Goal: Complete application form

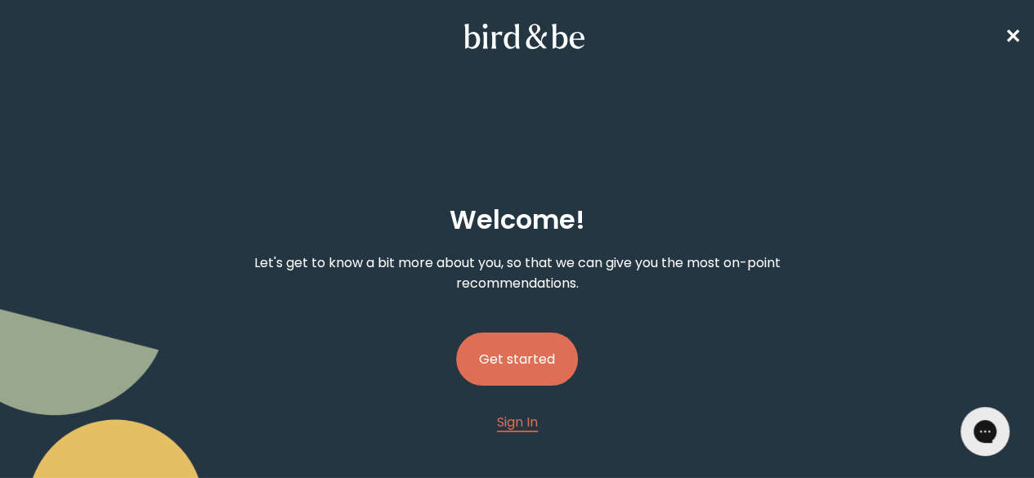
click at [508, 333] on button "Get started" at bounding box center [517, 359] width 122 height 53
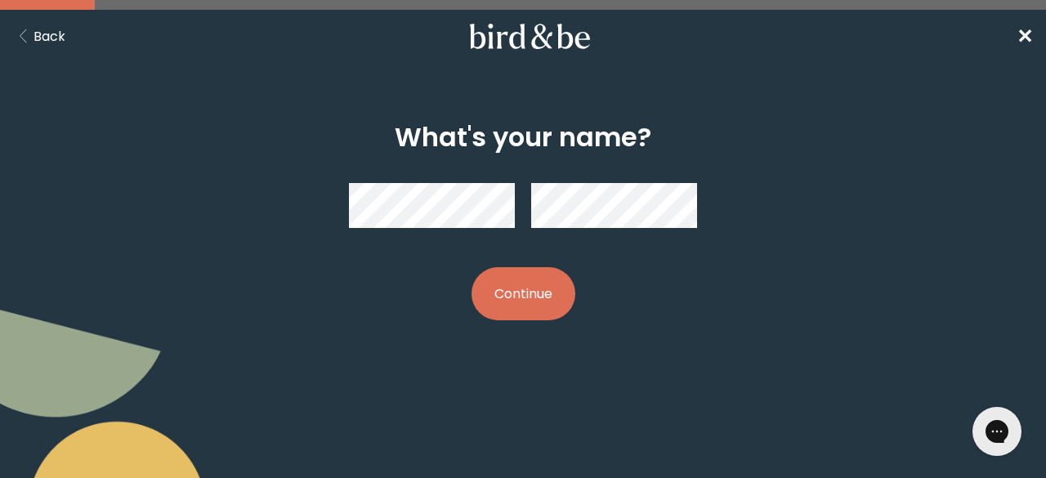
click at [525, 305] on button "Continue" at bounding box center [524, 293] width 104 height 53
click at [520, 292] on button "Continue" at bounding box center [524, 293] width 104 height 53
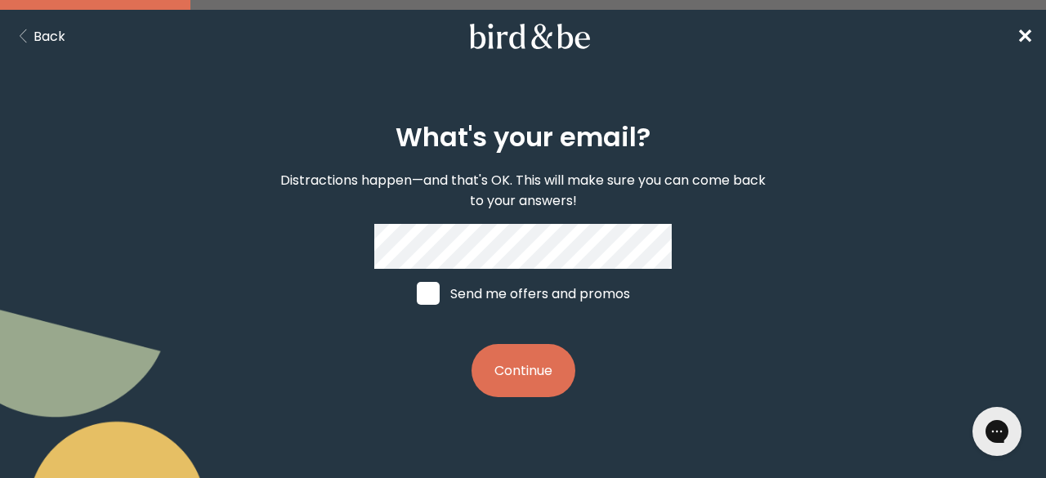
click at [512, 375] on button "Continue" at bounding box center [524, 370] width 104 height 53
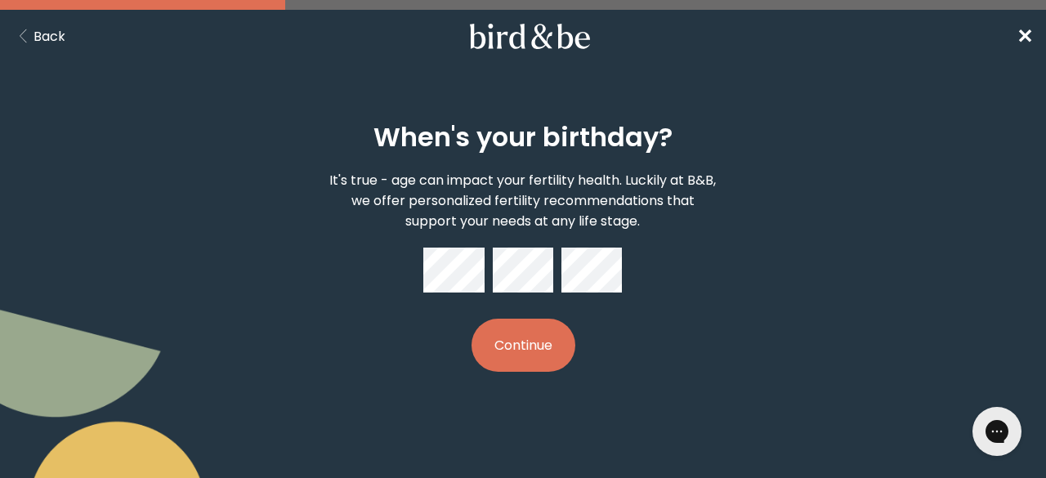
click at [515, 354] on button "Continue" at bounding box center [524, 345] width 104 height 53
click at [548, 347] on button "Continue" at bounding box center [524, 345] width 104 height 53
click at [1025, 37] on span "✕" at bounding box center [1025, 36] width 16 height 27
